Goal: Navigation & Orientation: Find specific page/section

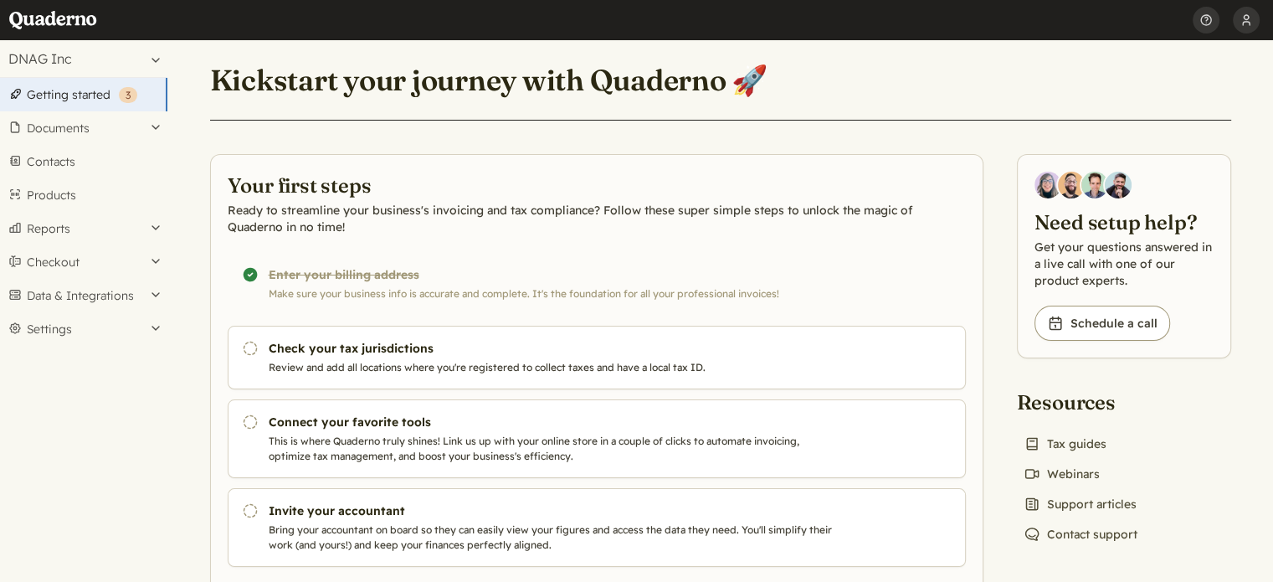
click at [132, 289] on button "Data & Integrations" at bounding box center [83, 295] width 167 height 33
click at [59, 262] on button "Checkout" at bounding box center [83, 261] width 167 height 33
click at [59, 378] on button "Settings" at bounding box center [83, 383] width 167 height 33
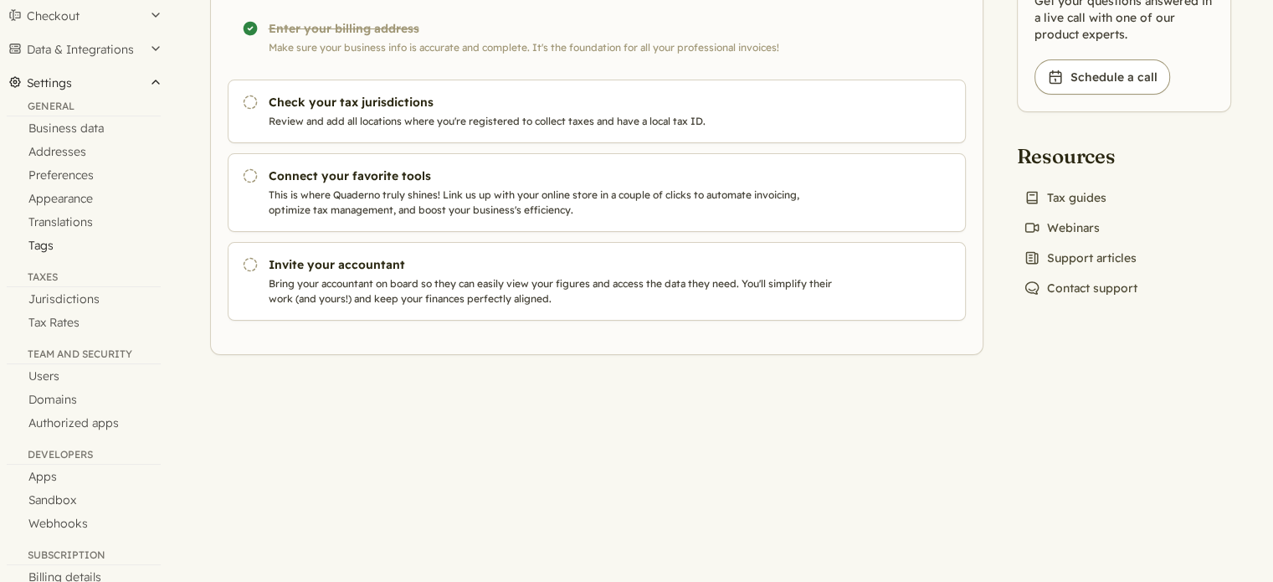
scroll to position [301, 0]
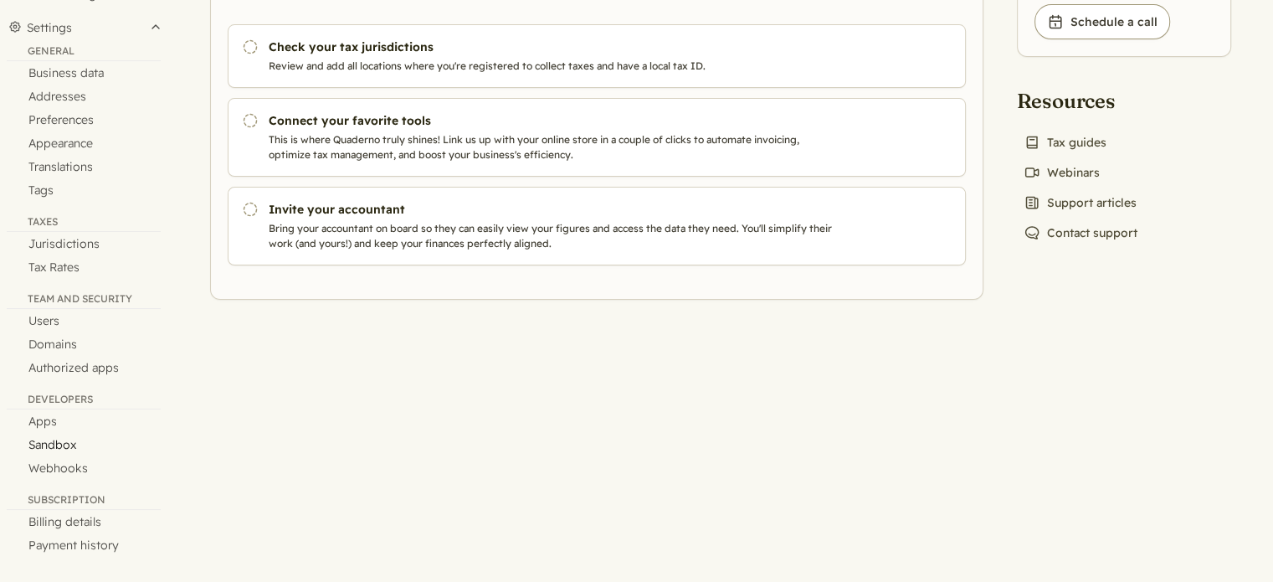
click at [54, 442] on link "Sandbox" at bounding box center [83, 444] width 167 height 23
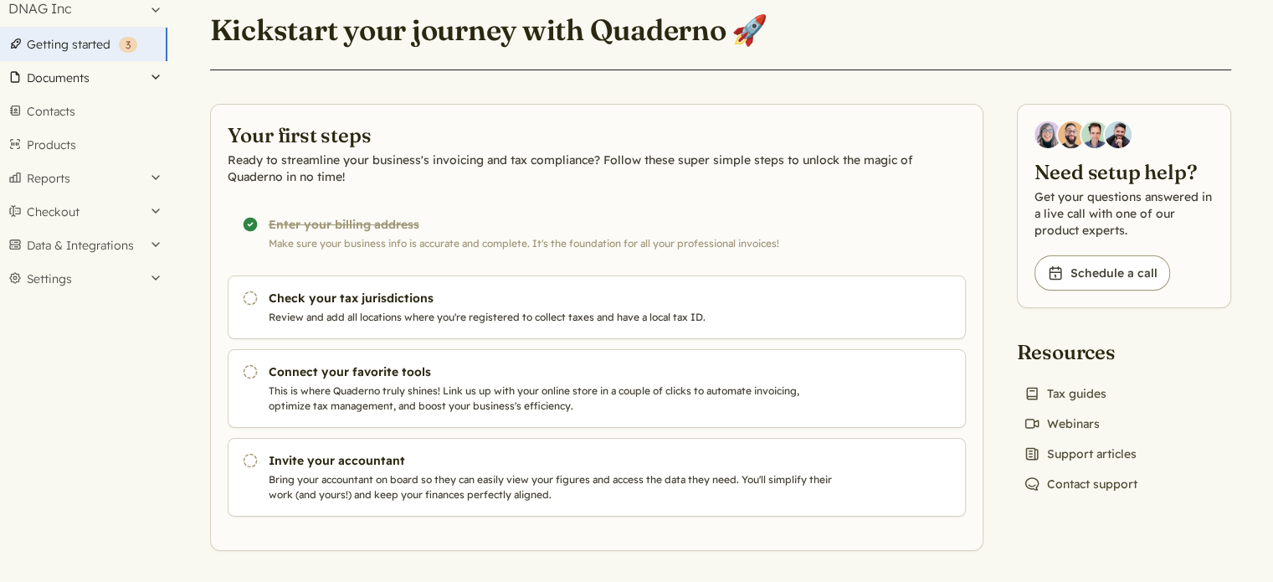
click at [58, 81] on button "Documents" at bounding box center [83, 77] width 167 height 33
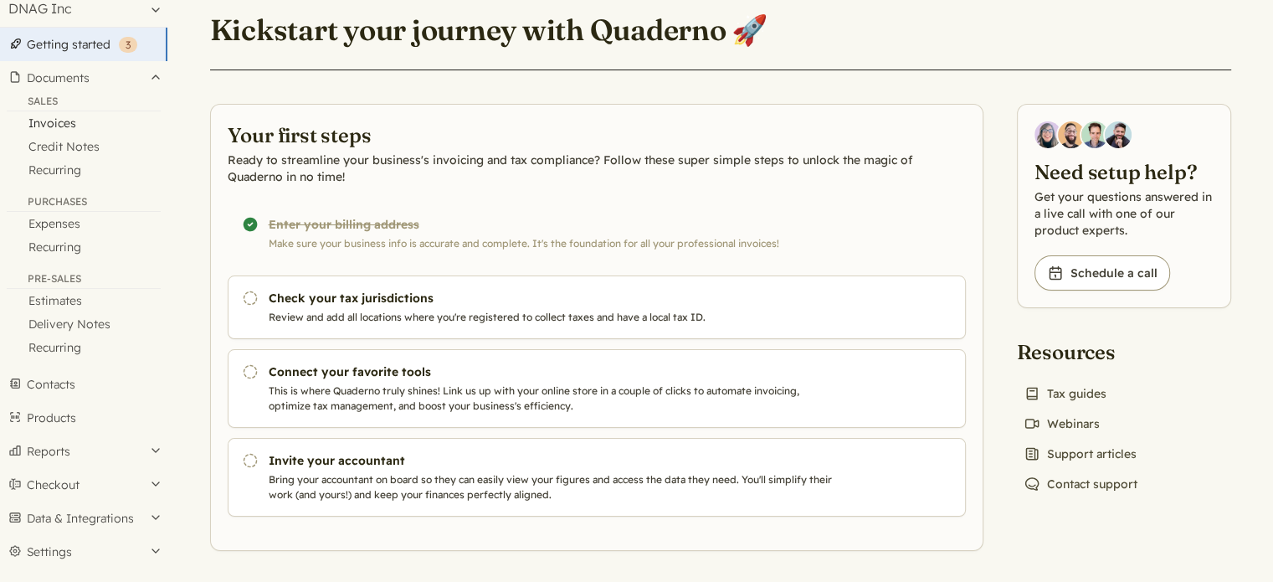
click at [57, 123] on link "Invoices" at bounding box center [83, 122] width 167 height 23
